Goal: Manage account settings

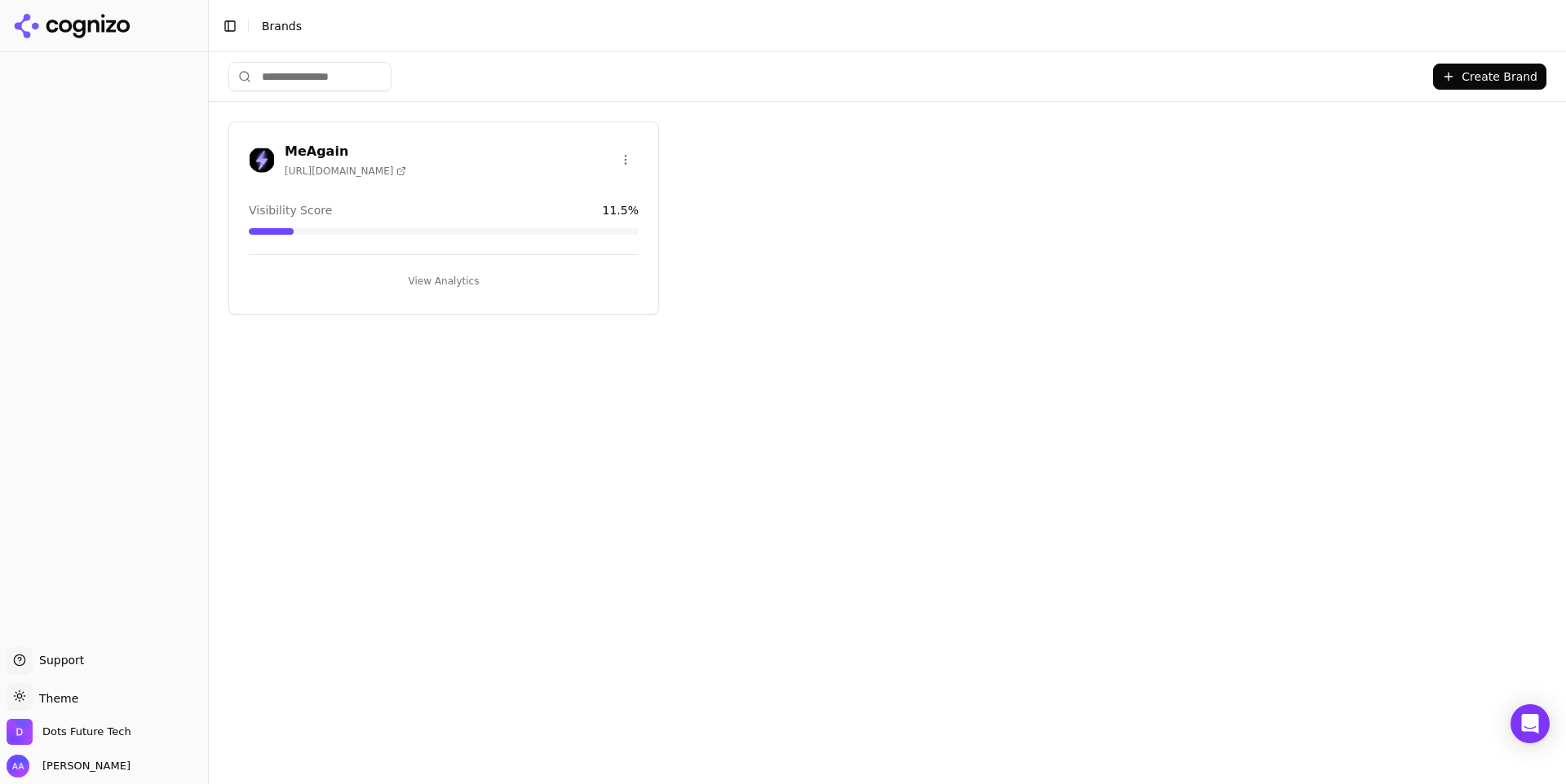
click at [315, 154] on h3 "MeAgain" at bounding box center [346, 152] width 122 height 20
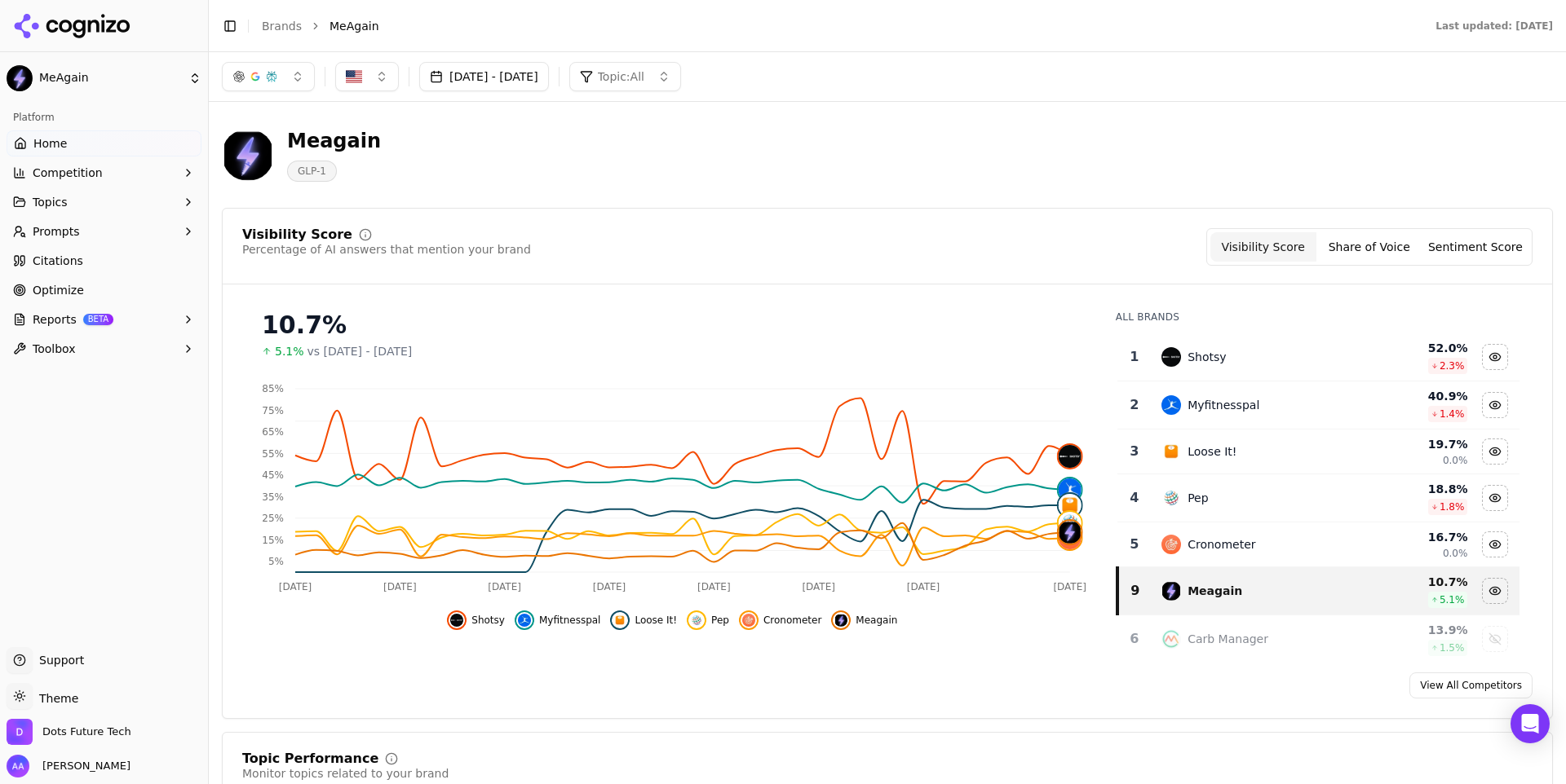
click at [486, 621] on span "Shotsy" at bounding box center [488, 621] width 34 height 13
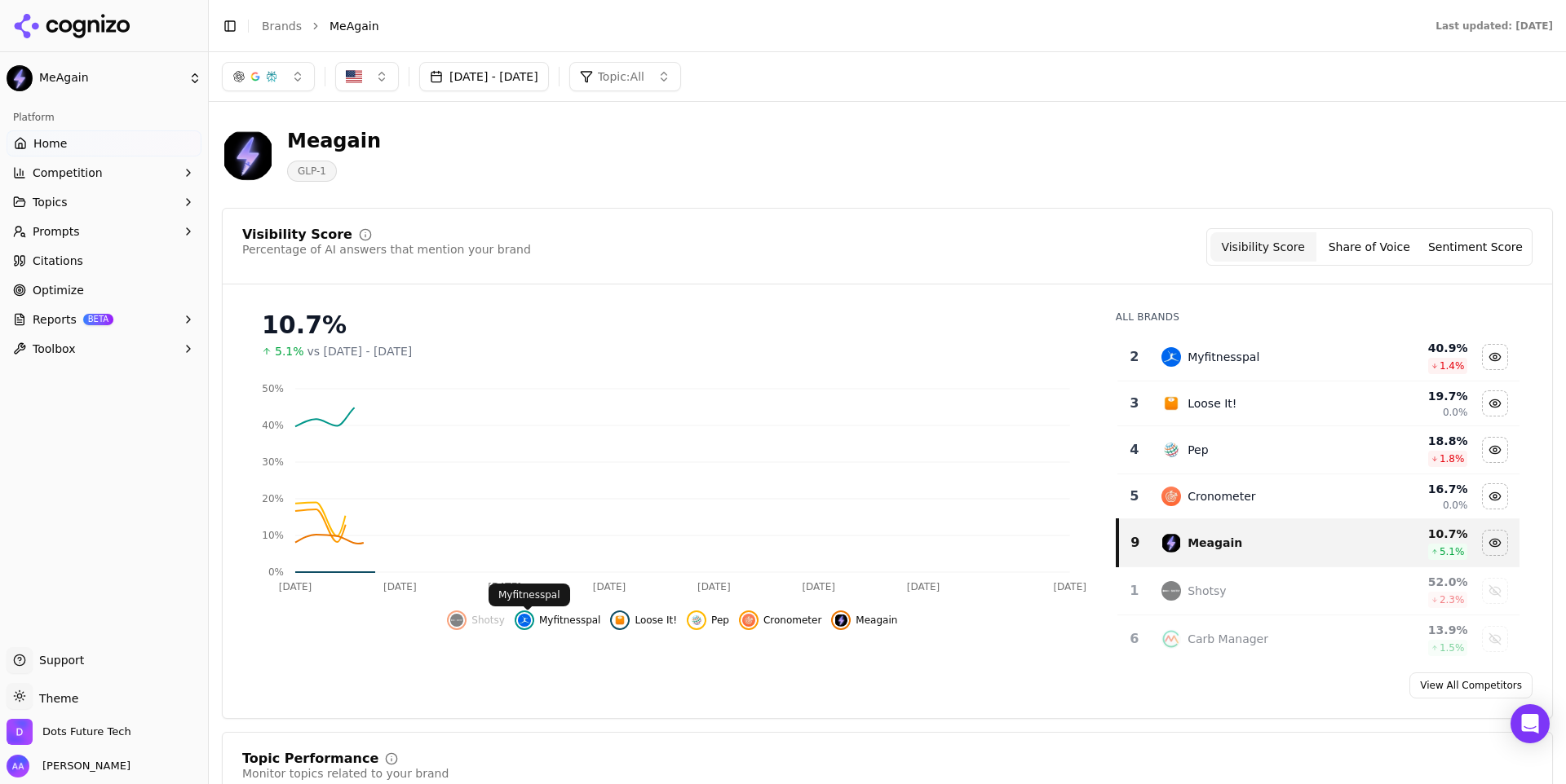
click at [589, 621] on span "Myfitnesspal" at bounding box center [570, 621] width 62 height 13
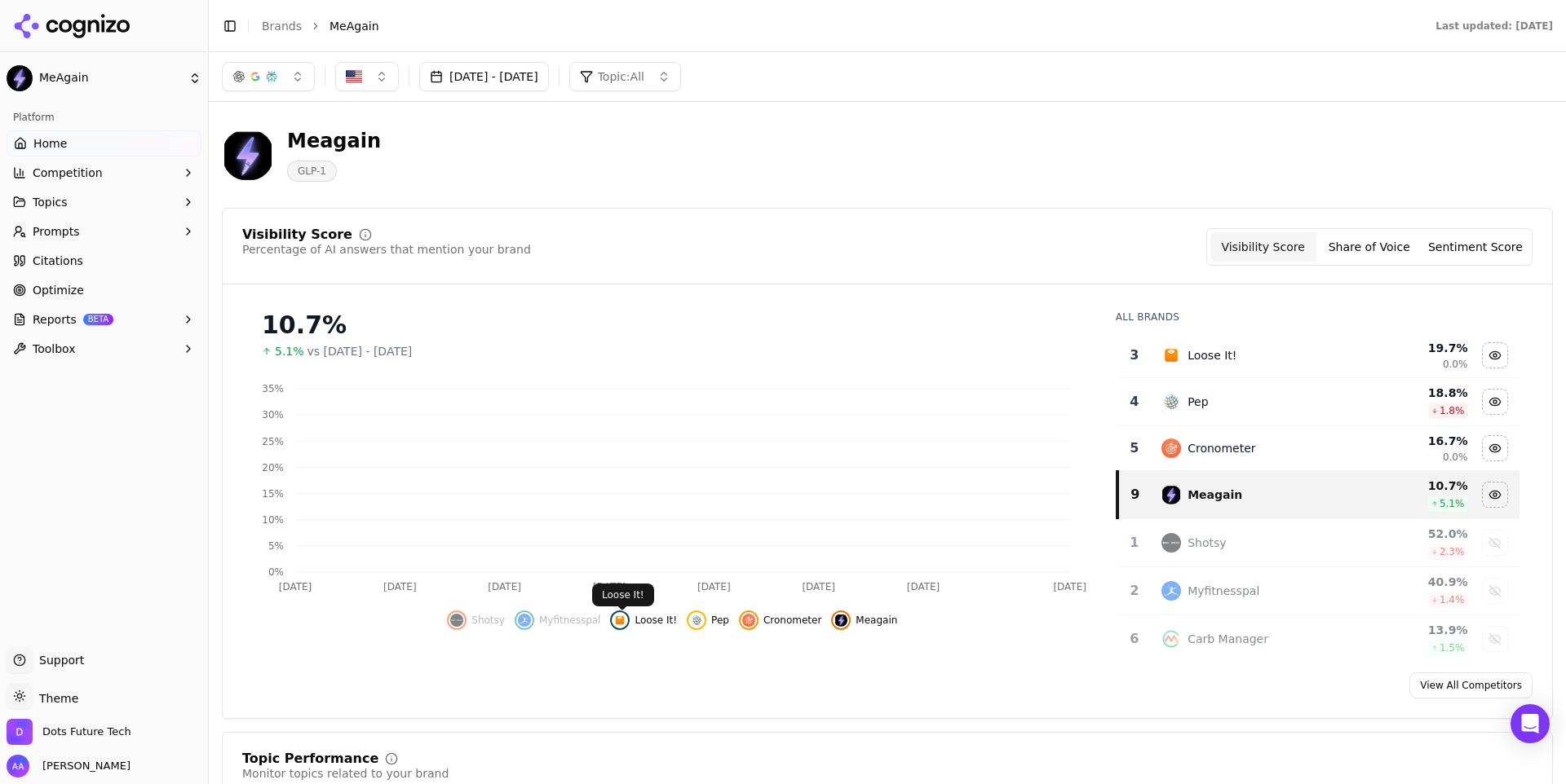
click at [663, 621] on span "Loose It!" at bounding box center [656, 621] width 43 height 13
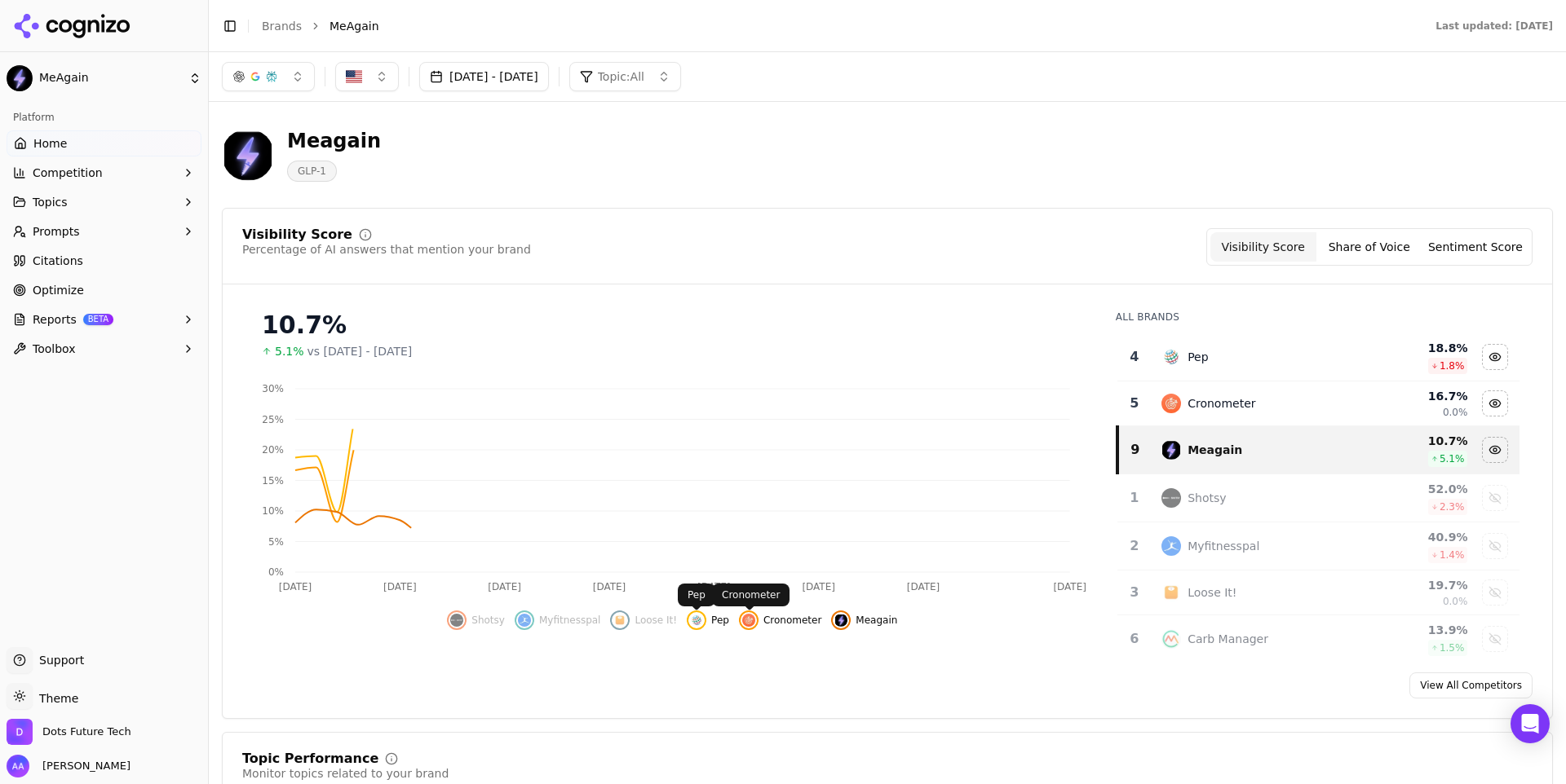
click at [747, 621] on img "Hide cronometer data" at bounding box center [749, 621] width 13 height 13
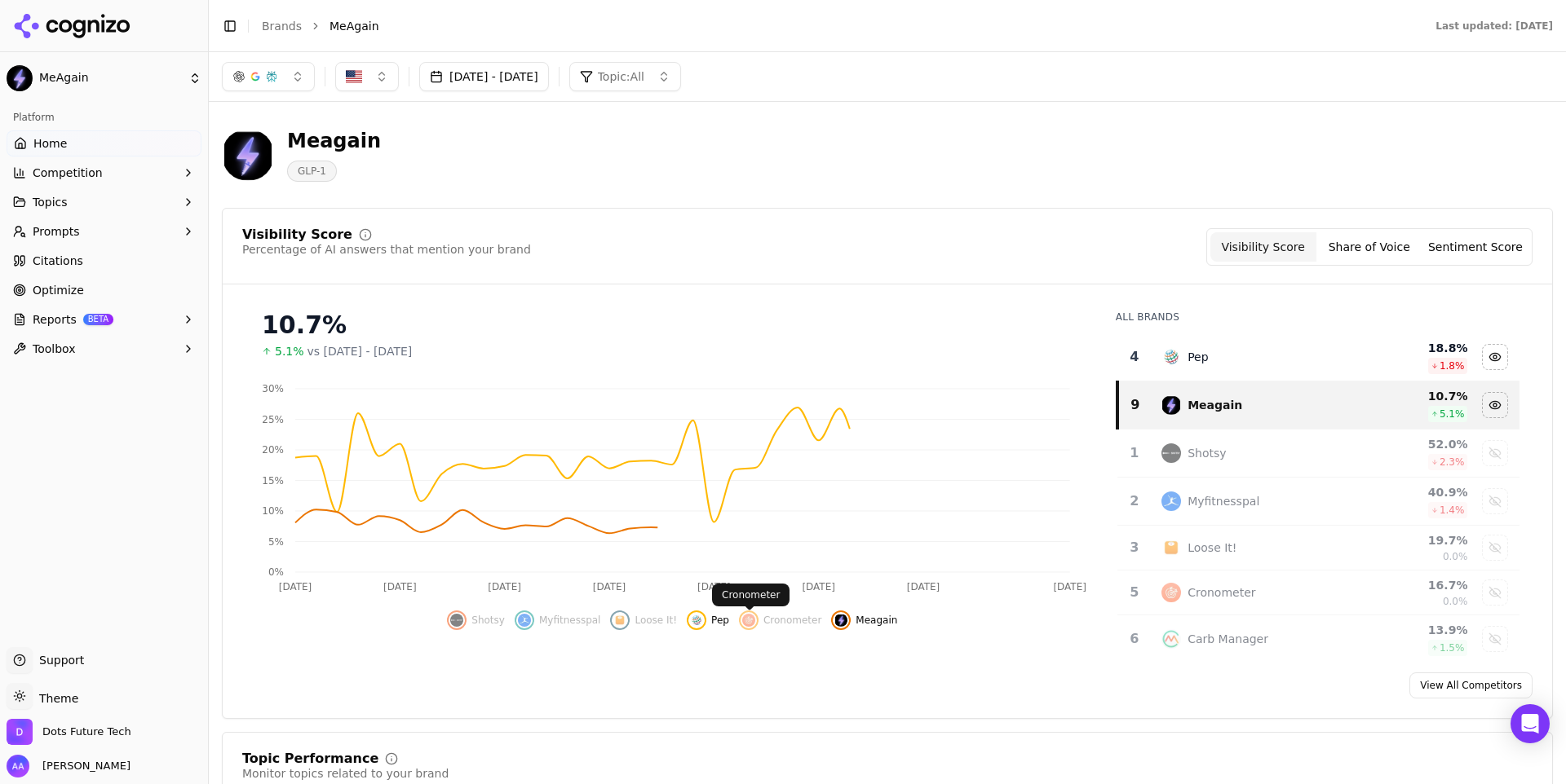
click at [717, 625] on span "Pep" at bounding box center [720, 621] width 18 height 13
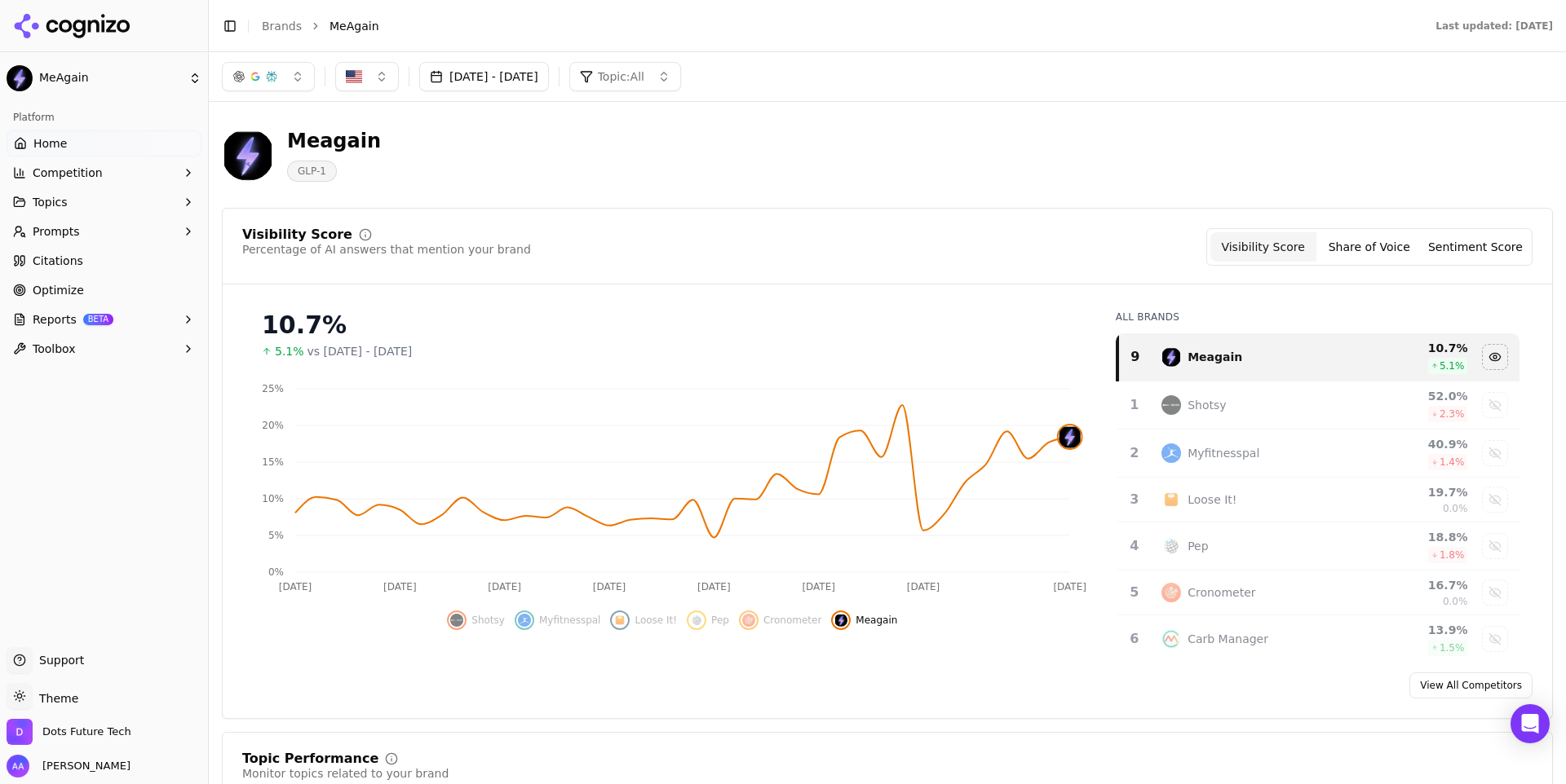
click at [569, 54] on div "[DATE] - [DATE] Topic: All" at bounding box center [887, 77] width 1357 height 49
click at [549, 69] on button "[DATE] - [DATE]" at bounding box center [484, 76] width 130 height 30
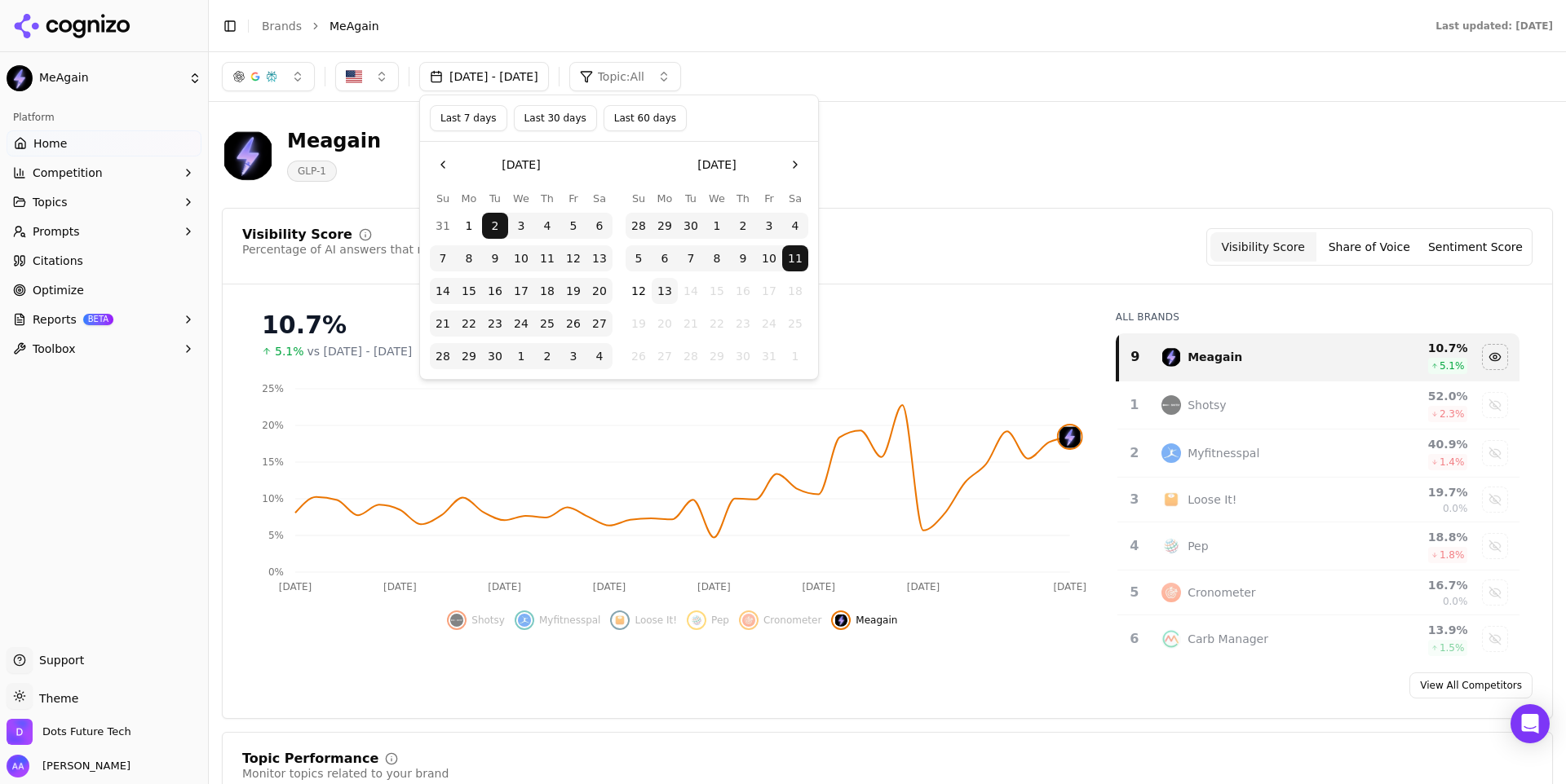
click at [637, 290] on button "12" at bounding box center [639, 291] width 26 height 26
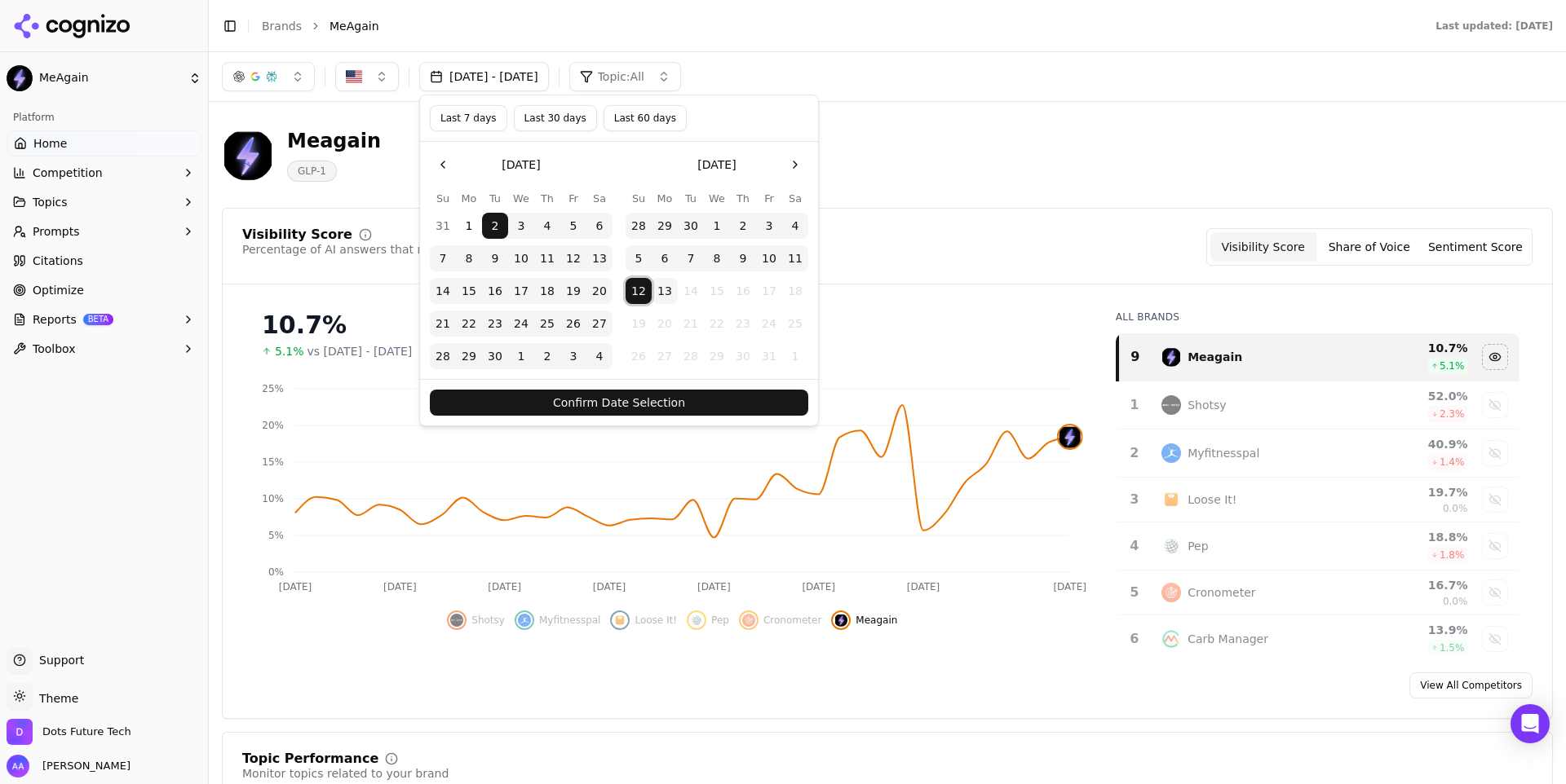
click at [668, 392] on button "Confirm Date Selection" at bounding box center [618, 403] width 379 height 26
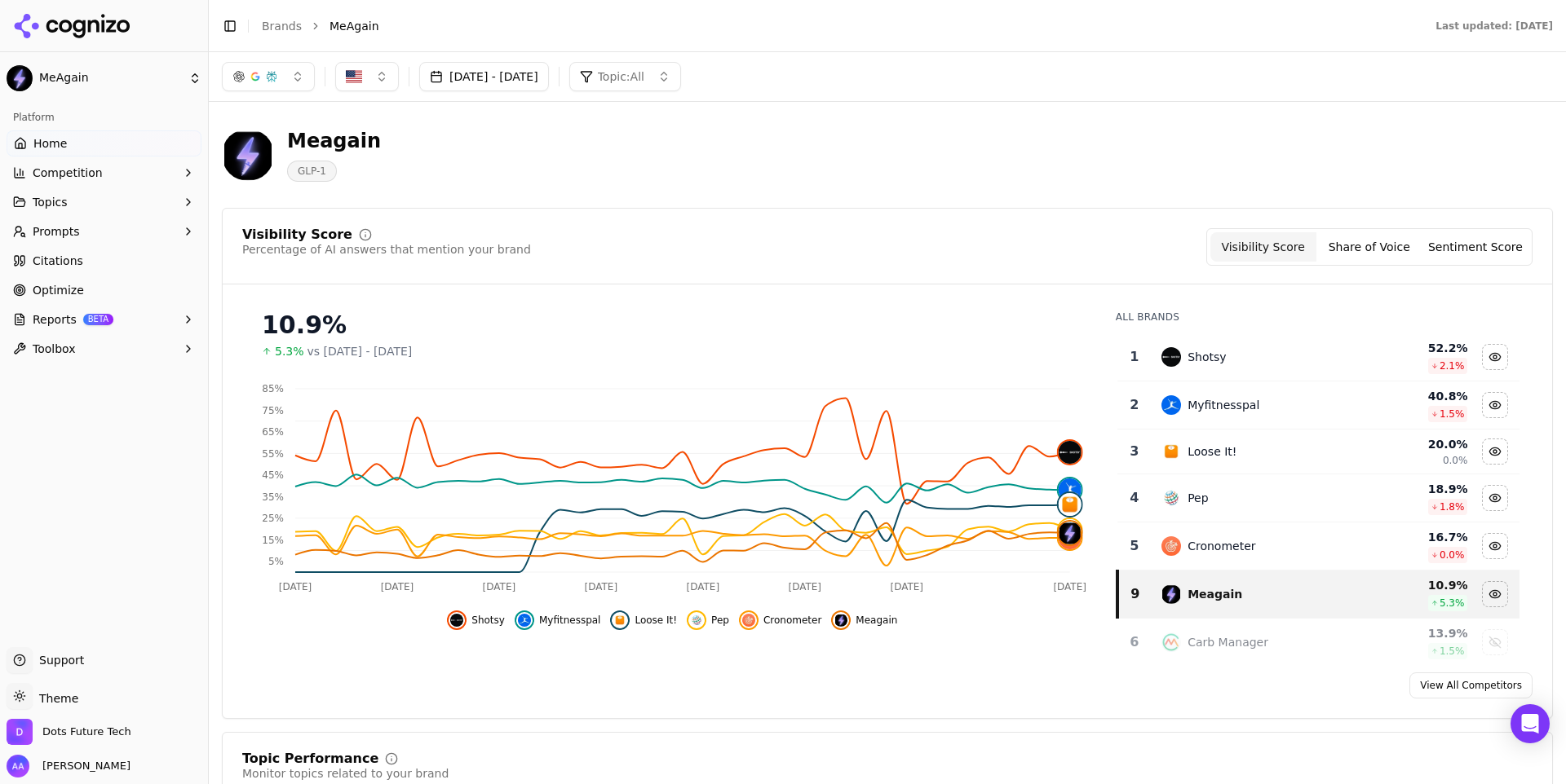
click at [493, 613] on button "Shotsy" at bounding box center [475, 621] width 58 height 20
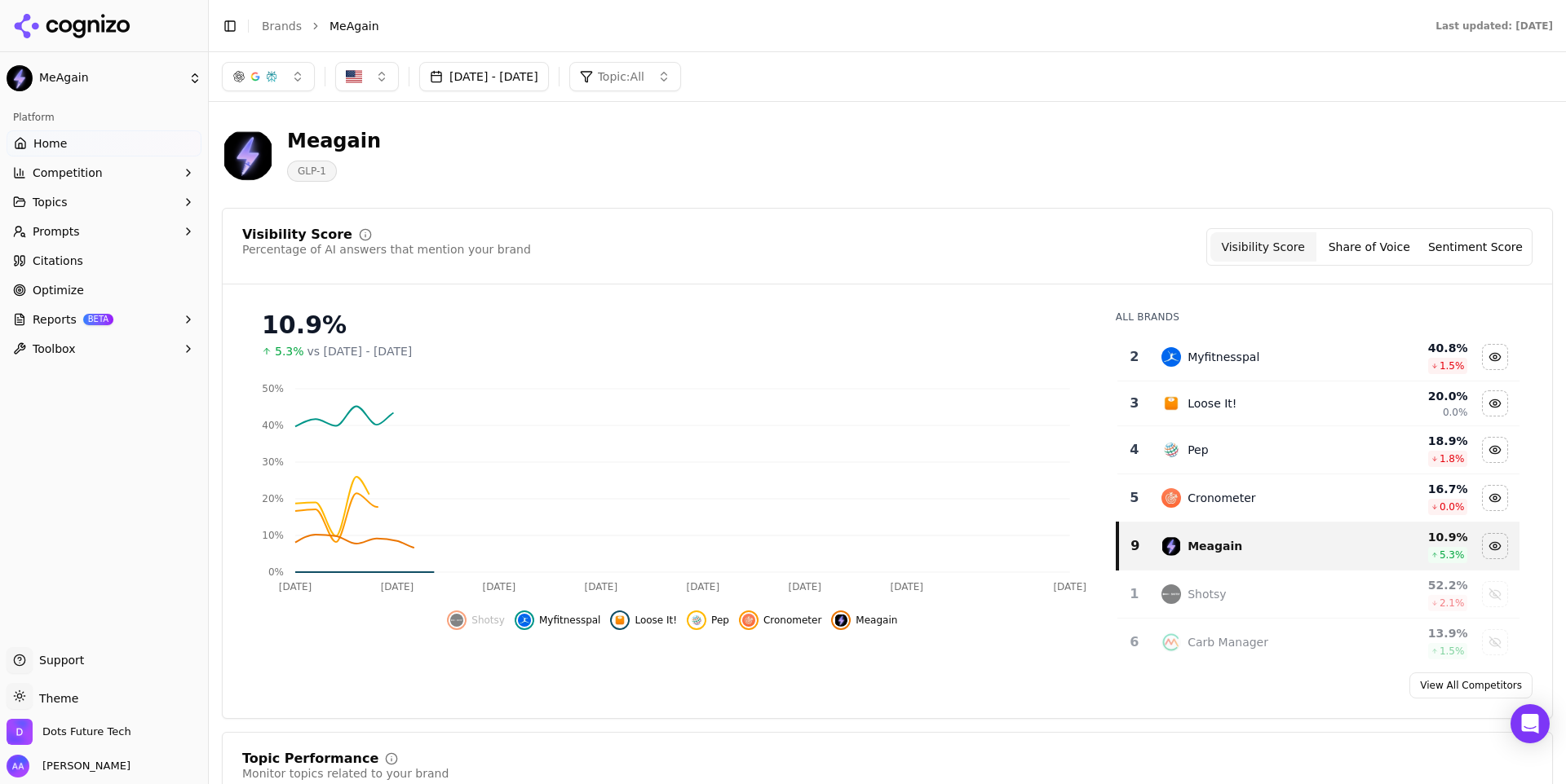
click at [558, 615] on span "Myfitnesspal" at bounding box center [570, 621] width 62 height 13
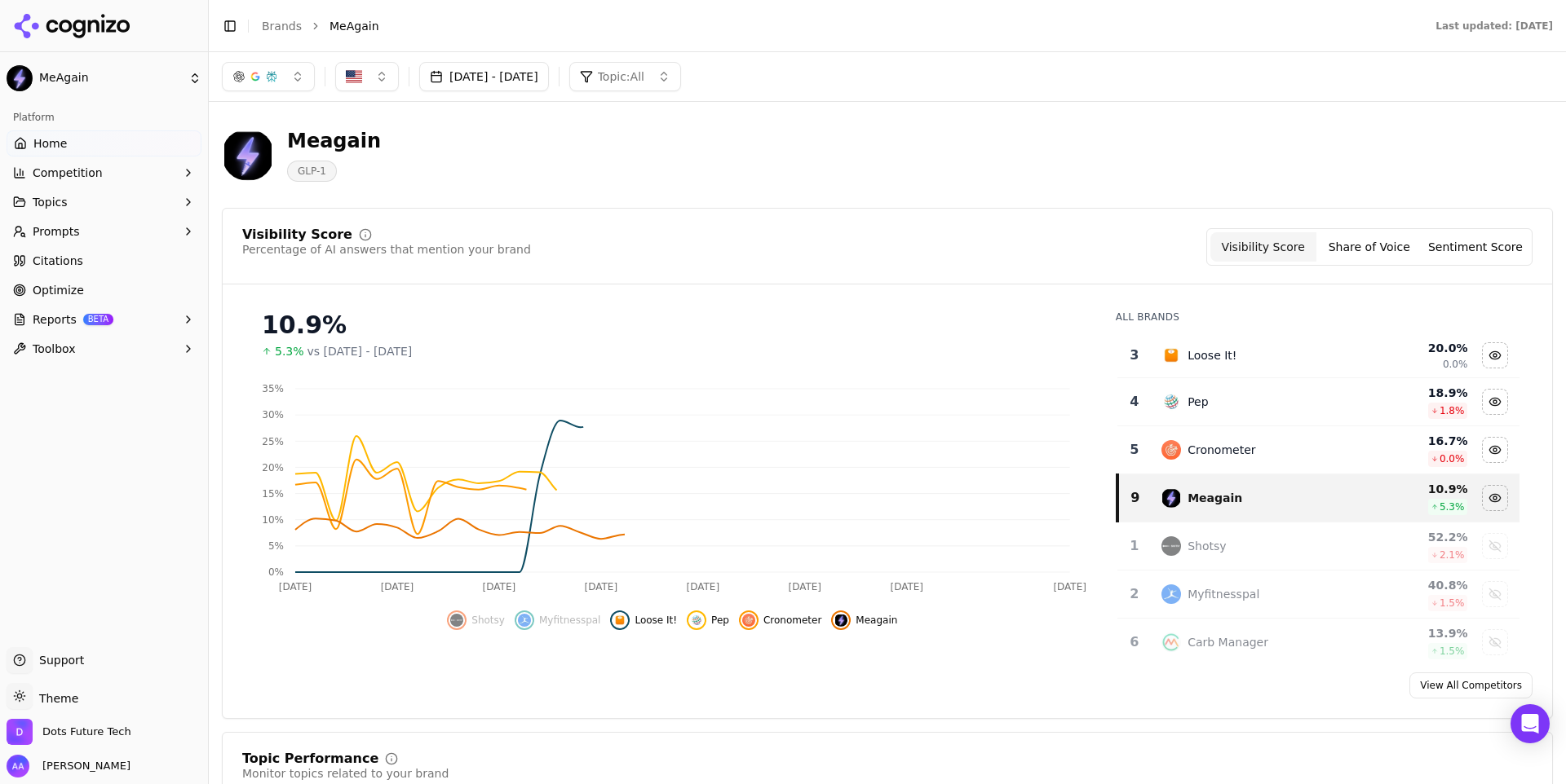
click at [641, 615] on span "Loose It!" at bounding box center [656, 621] width 43 height 13
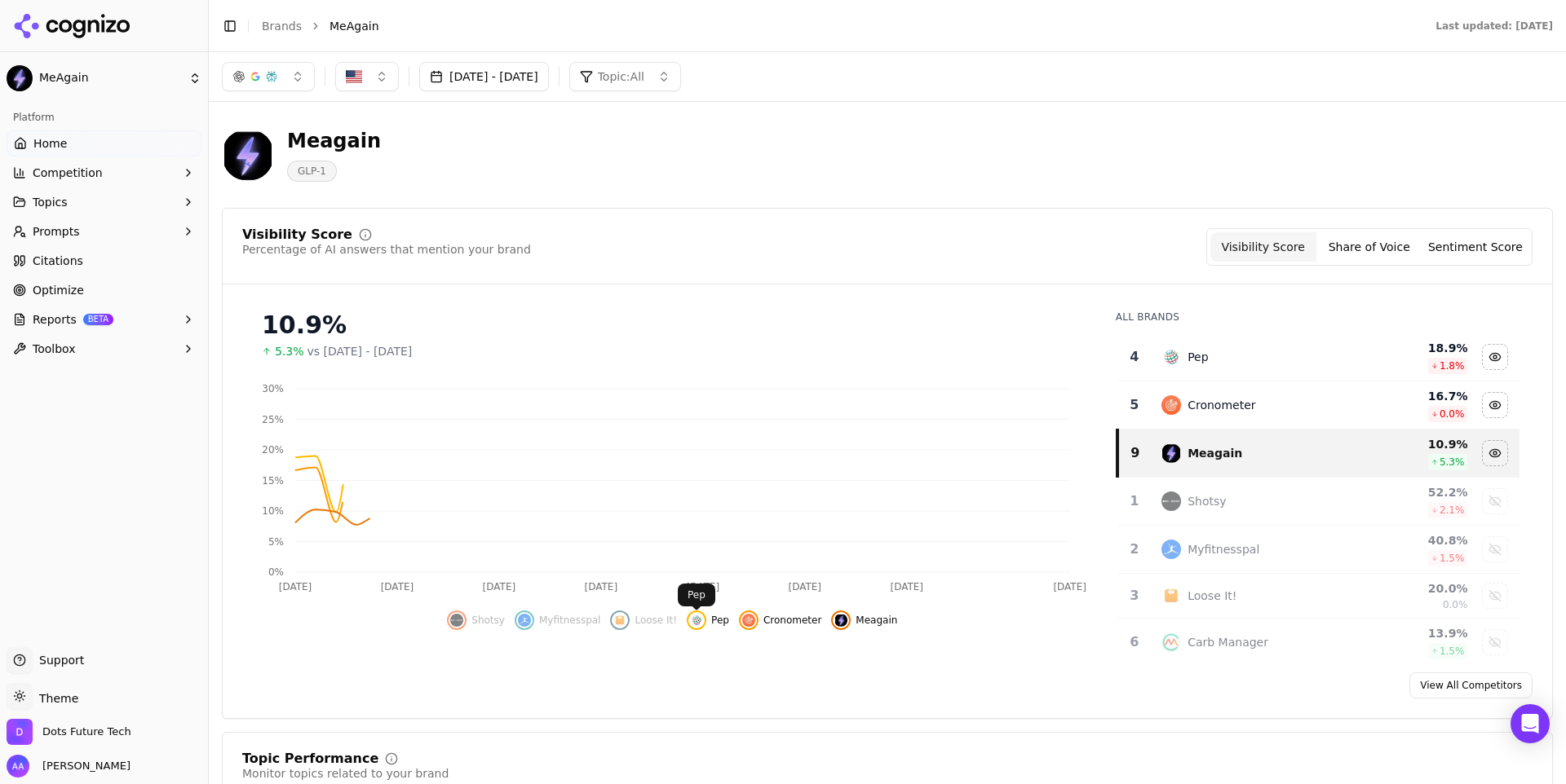
click at [714, 620] on span "Pep" at bounding box center [720, 621] width 18 height 13
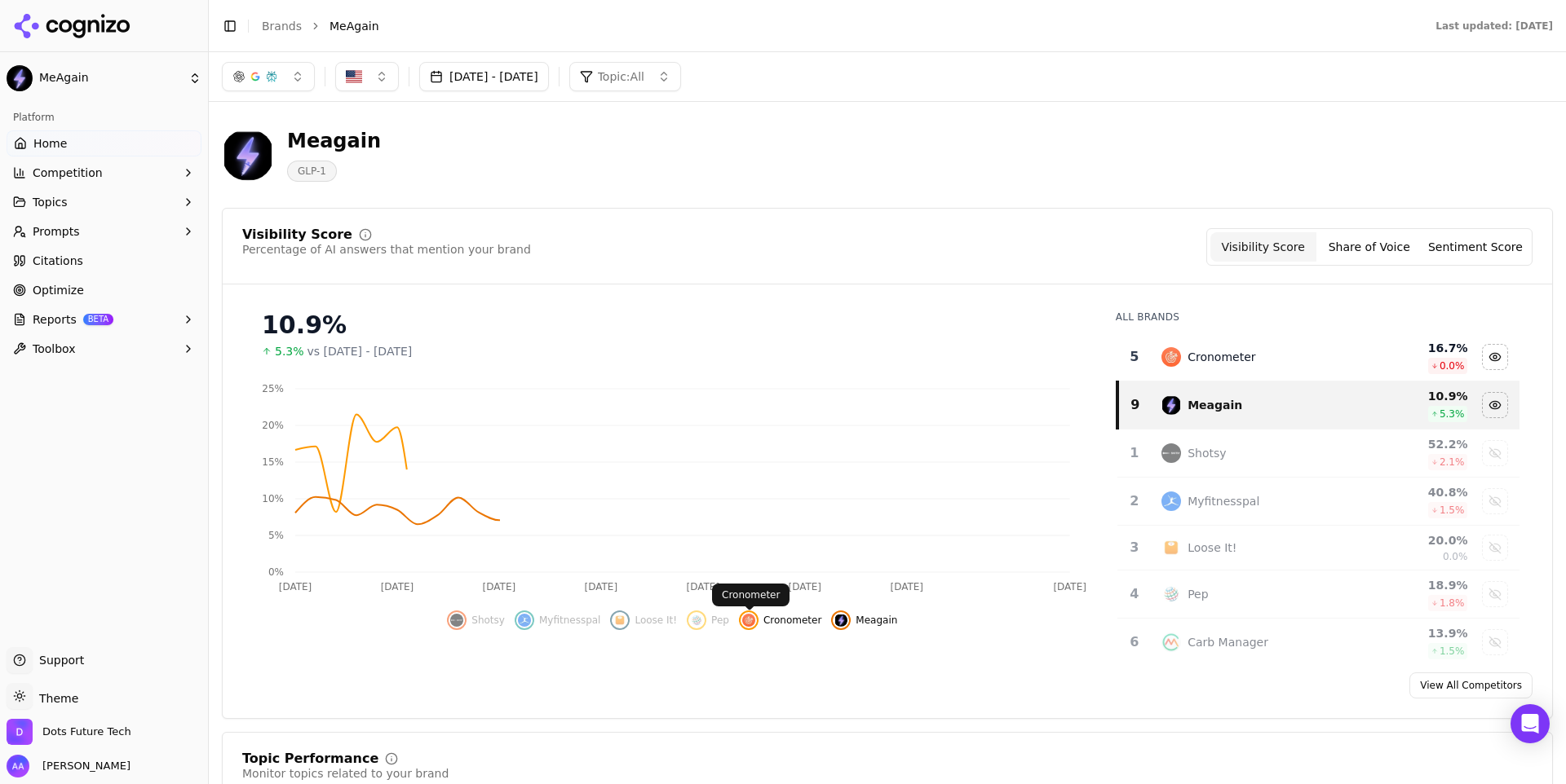
click at [776, 624] on span "Cronometer" at bounding box center [792, 621] width 58 height 13
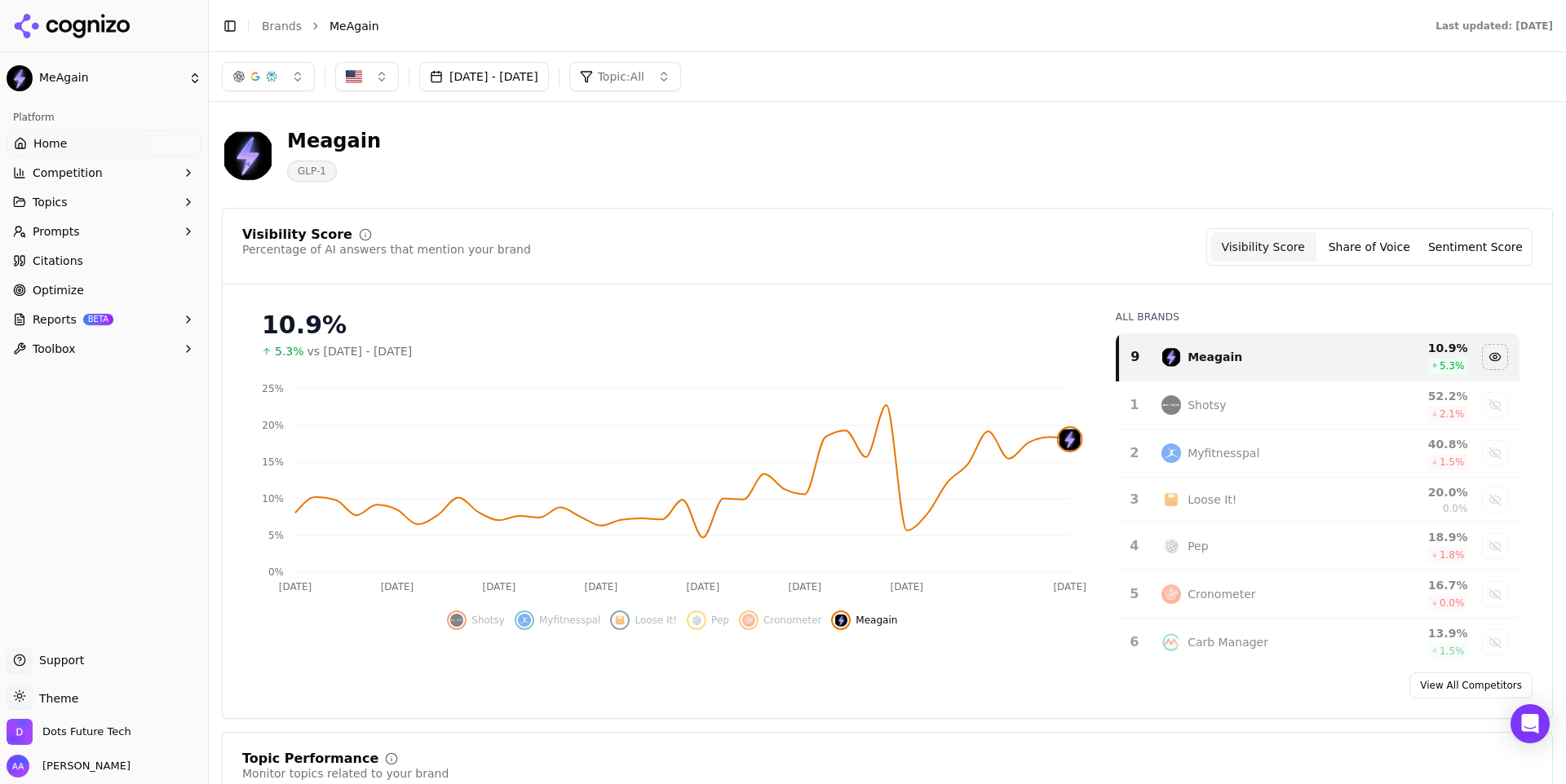
click at [1098, 166] on div "Meagain GLP-1" at bounding box center [887, 154] width 1331 height 80
